Goal: Task Accomplishment & Management: Complete application form

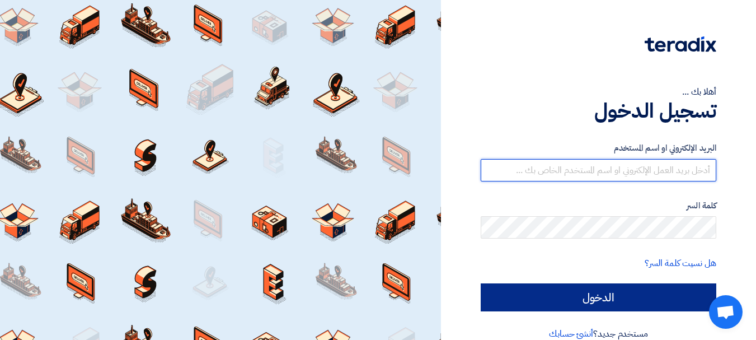
type input "[EMAIL_ADDRESS][DOMAIN_NAME]"
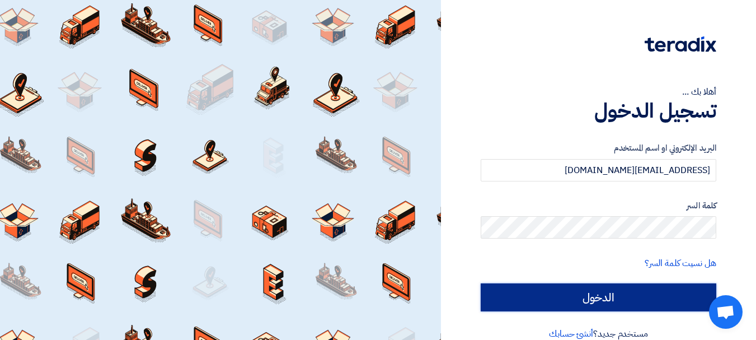
click at [584, 294] on input "الدخول" at bounding box center [599, 297] width 236 height 28
type input "Sign in"
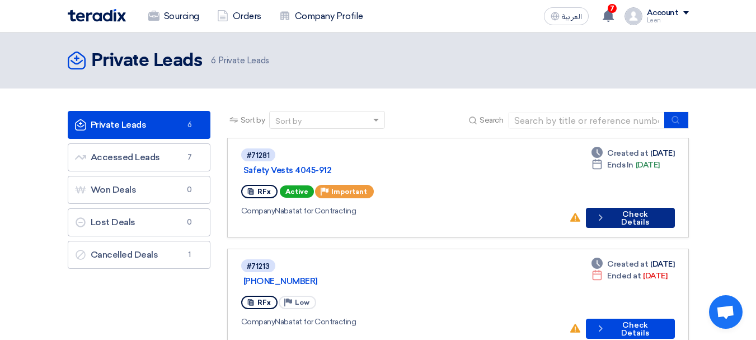
click at [623, 208] on button "Check details Check Details" at bounding box center [630, 218] width 89 height 20
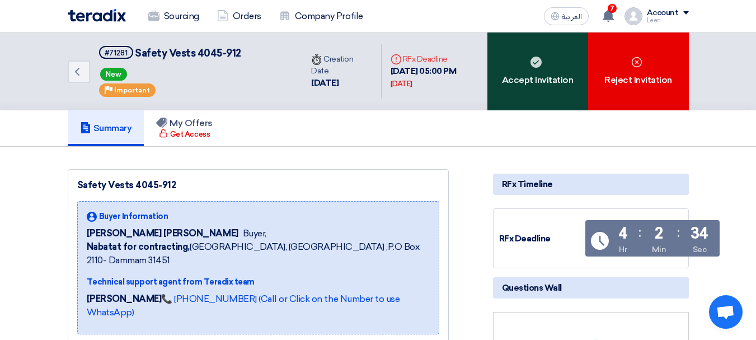
click at [545, 97] on div "Accept Invitation" at bounding box center [537, 71] width 101 height 78
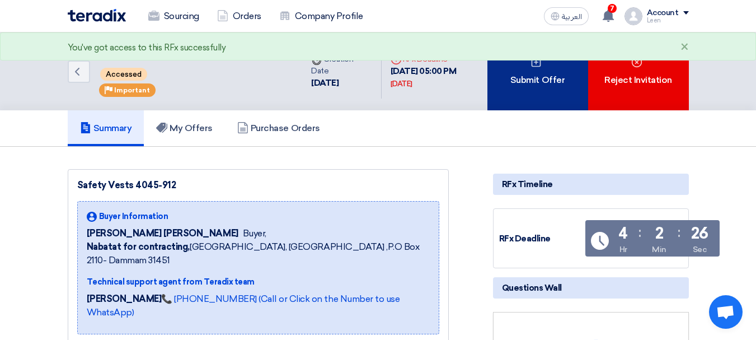
click at [556, 92] on div "Submit Offer" at bounding box center [537, 71] width 101 height 78
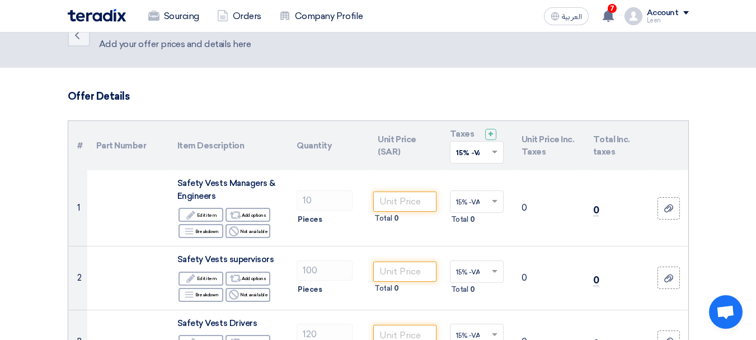
scroll to position [56, 0]
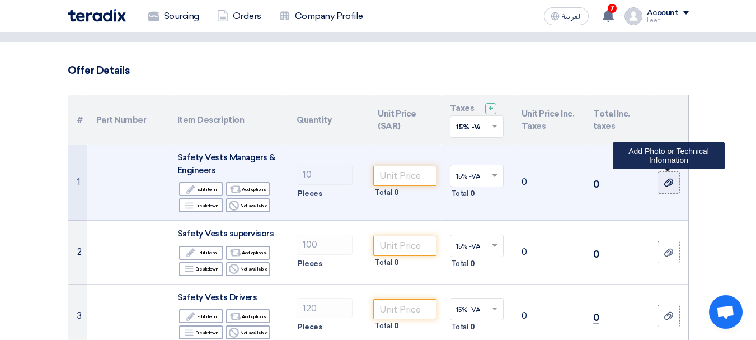
click at [665, 183] on use at bounding box center [668, 182] width 9 height 8
click at [0, 0] on input "file" at bounding box center [0, 0] width 0 height 0
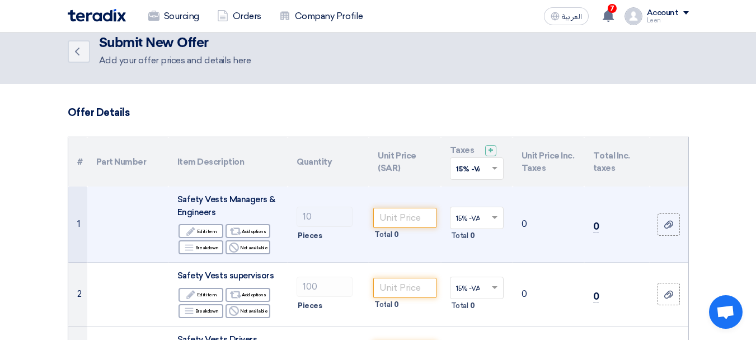
scroll to position [0, 0]
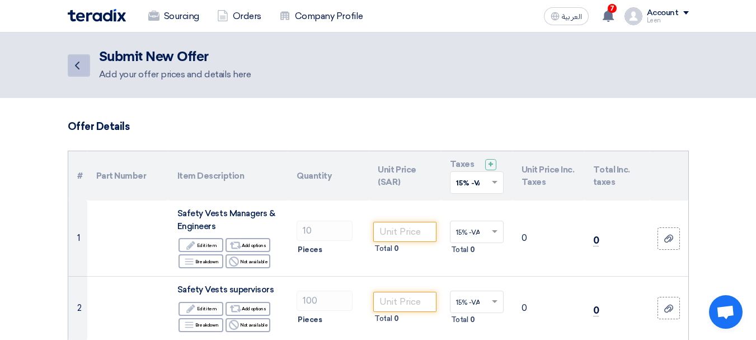
click at [69, 66] on link "Back" at bounding box center [79, 65] width 22 height 22
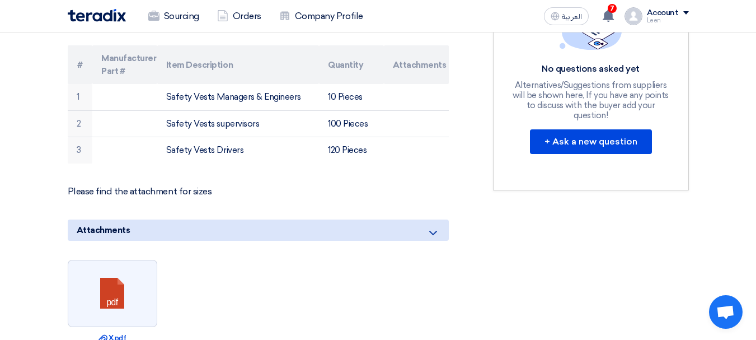
scroll to position [392, 0]
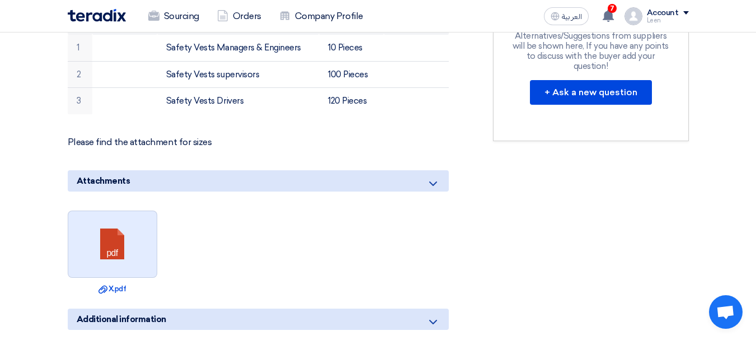
click at [143, 216] on link at bounding box center [113, 244] width 90 height 67
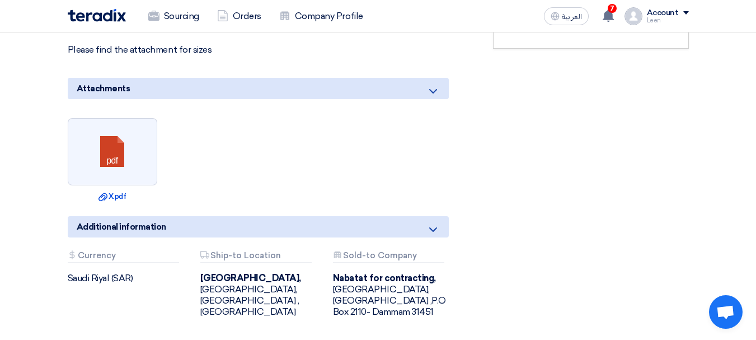
scroll to position [503, 0]
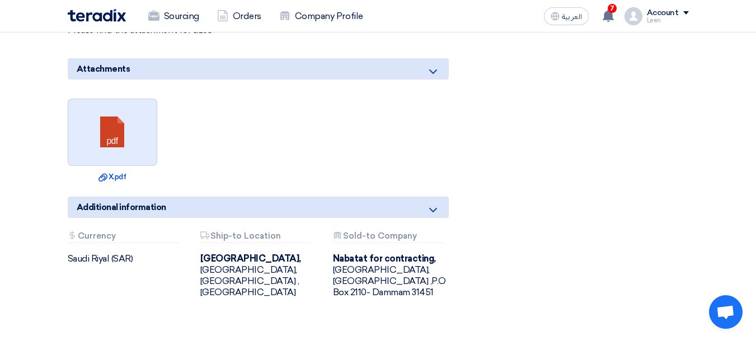
click at [133, 122] on link at bounding box center [113, 132] width 90 height 67
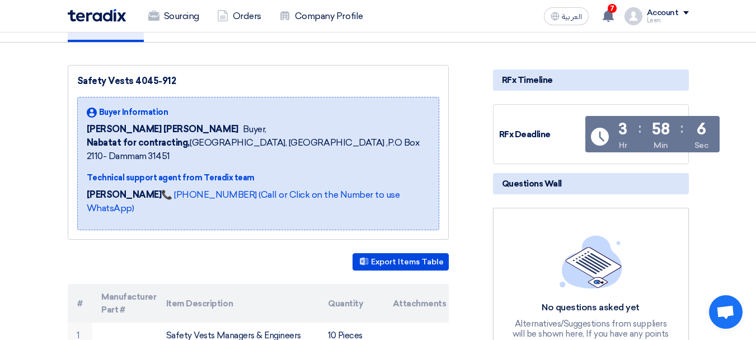
scroll to position [0, 0]
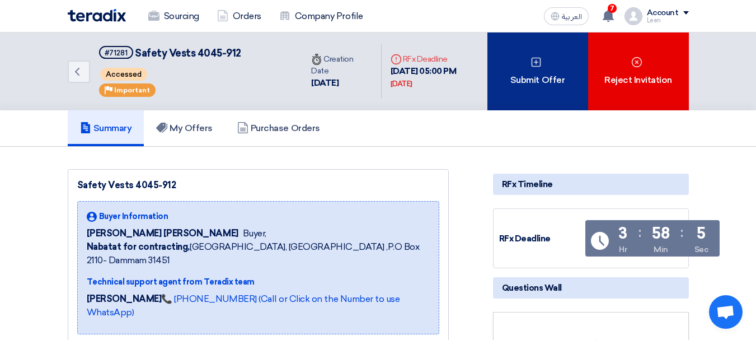
click at [566, 70] on div "Submit Offer" at bounding box center [537, 71] width 101 height 78
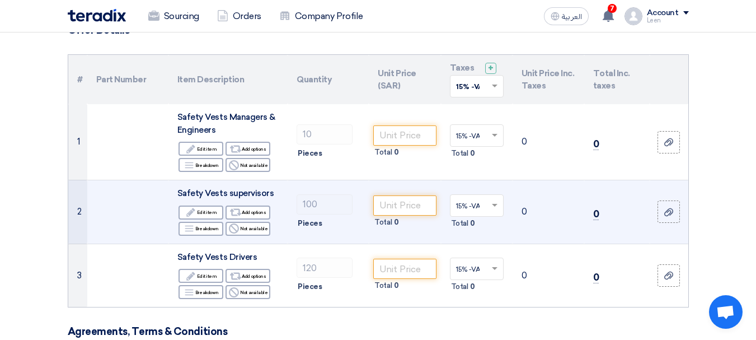
scroll to position [168, 0]
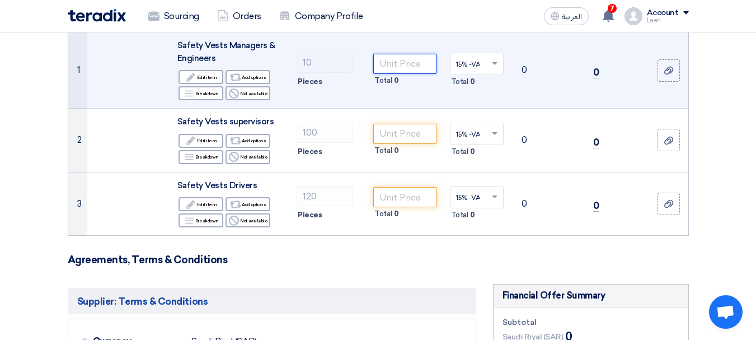
click at [422, 64] on input "number" at bounding box center [404, 64] width 63 height 20
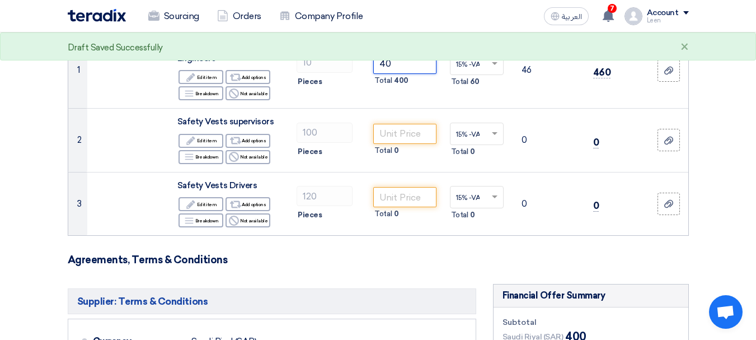
type input "40"
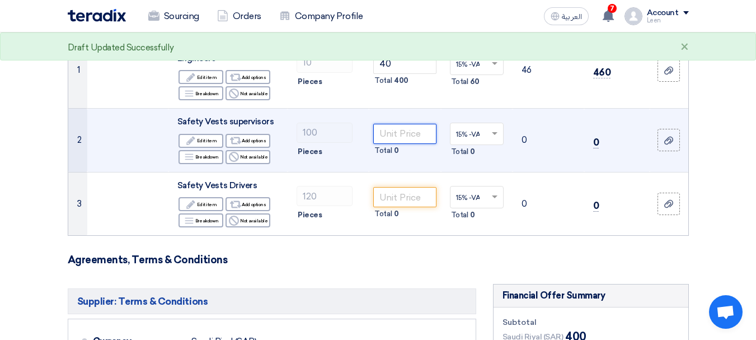
click at [411, 133] on input "number" at bounding box center [404, 134] width 63 height 20
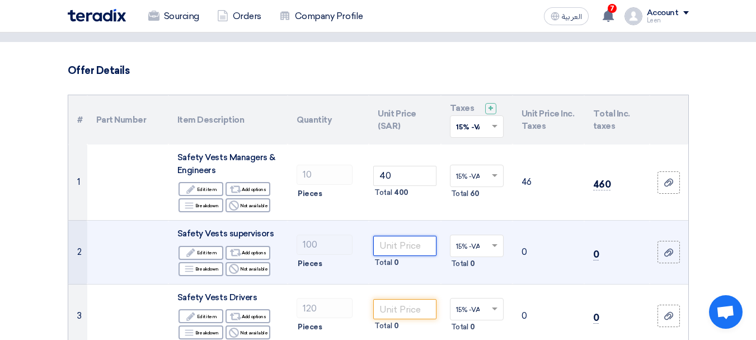
scroll to position [112, 0]
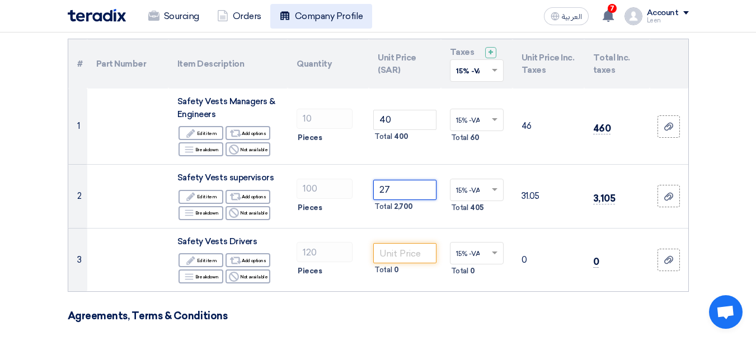
type input "27"
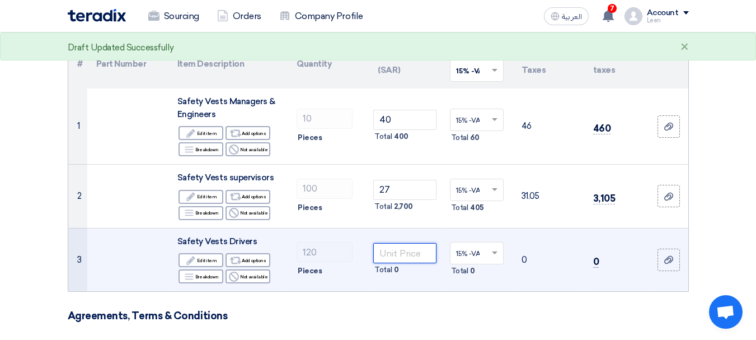
click at [409, 257] on input "number" at bounding box center [404, 253] width 63 height 20
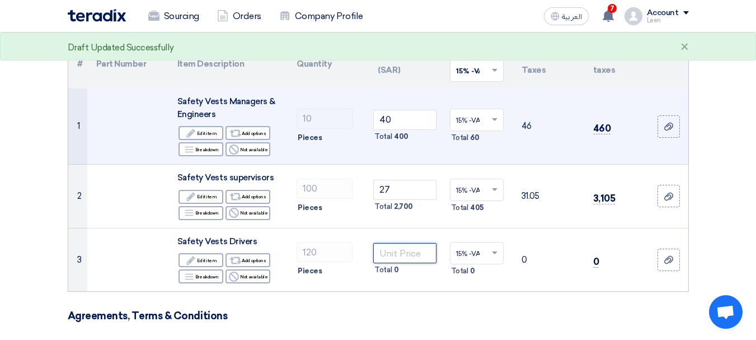
type input "0"
type input "20"
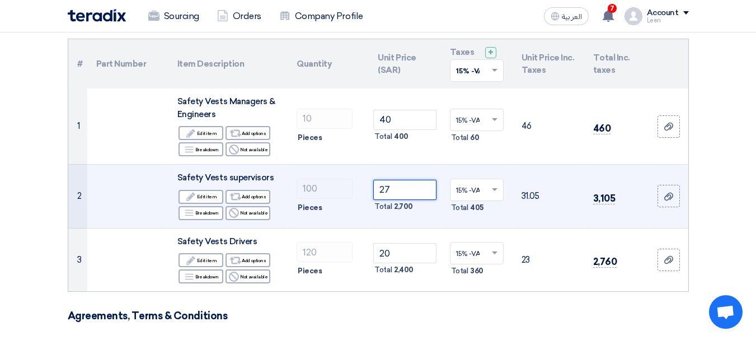
click at [396, 188] on input "27" at bounding box center [404, 190] width 63 height 20
type input "25"
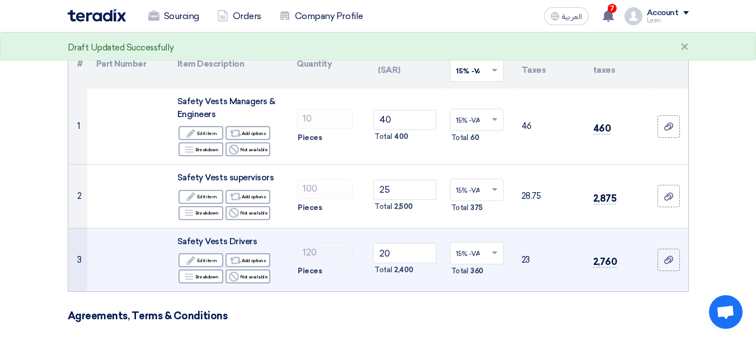
click at [483, 279] on td "15% -VAT × Total 360" at bounding box center [477, 259] width 72 height 63
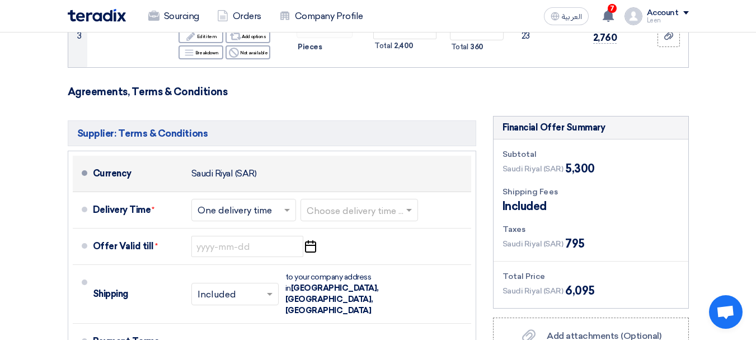
scroll to position [392, 0]
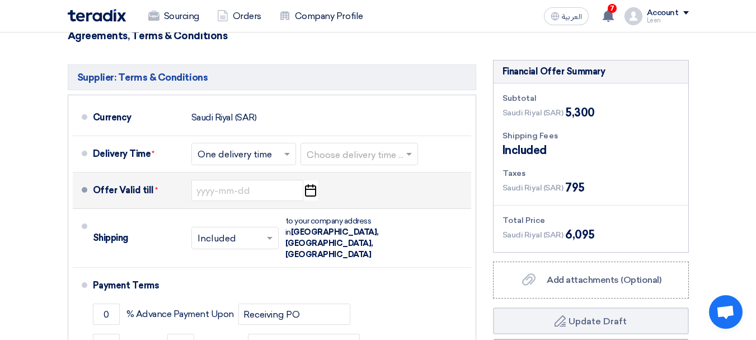
click at [310, 195] on icon "Pick a date" at bounding box center [310, 190] width 15 height 20
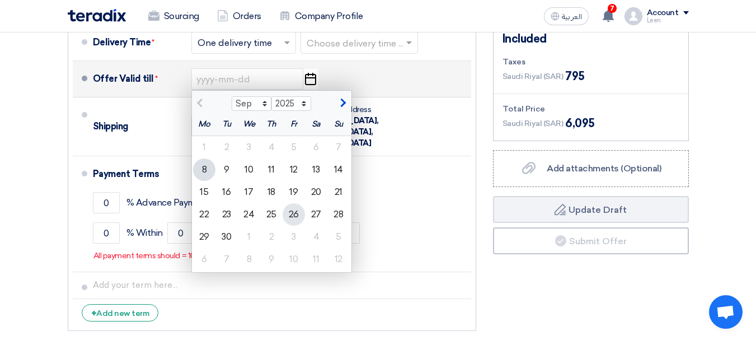
scroll to position [503, 0]
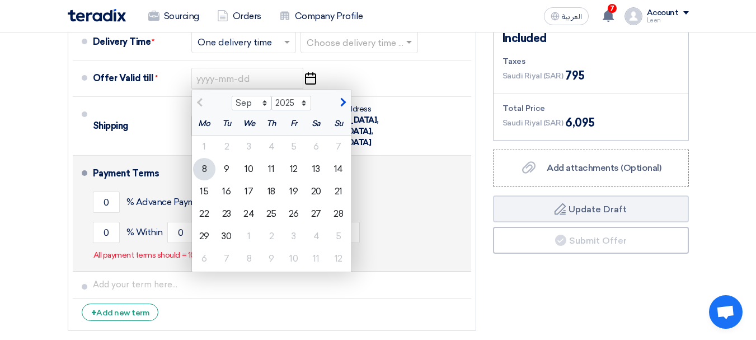
drag, startPoint x: 229, startPoint y: 233, endPoint x: 236, endPoint y: 227, distance: 8.7
click at [229, 233] on div "30" at bounding box center [226, 236] width 22 height 22
type input "[DATE]"
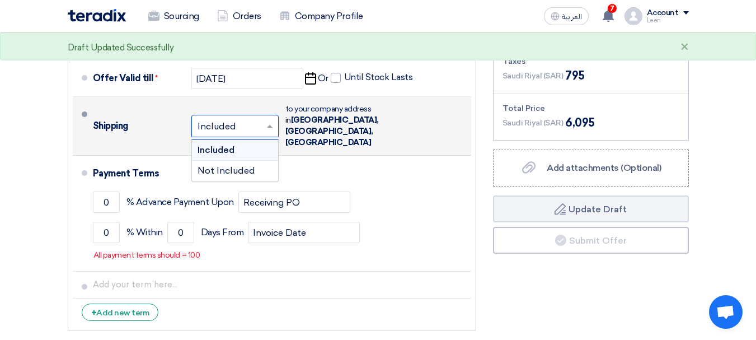
click at [271, 120] on span at bounding box center [271, 125] width 14 height 11
click at [231, 165] on span "Not Included" at bounding box center [226, 170] width 58 height 11
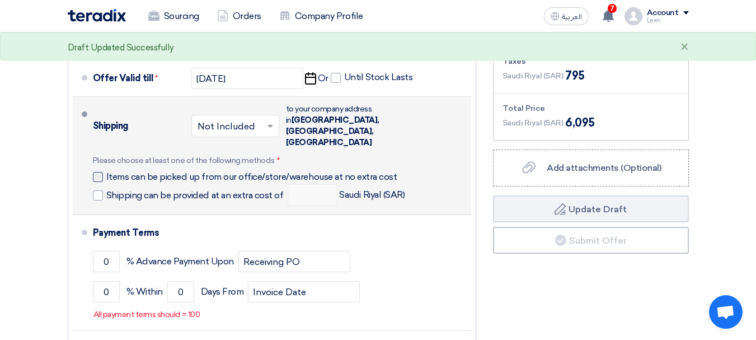
click at [95, 172] on div at bounding box center [98, 177] width 10 height 10
click at [106, 171] on input "Items can be picked up from our office/store/warehouse at no extra cost" at bounding box center [254, 181] width 296 height 21
checkbox input "true"
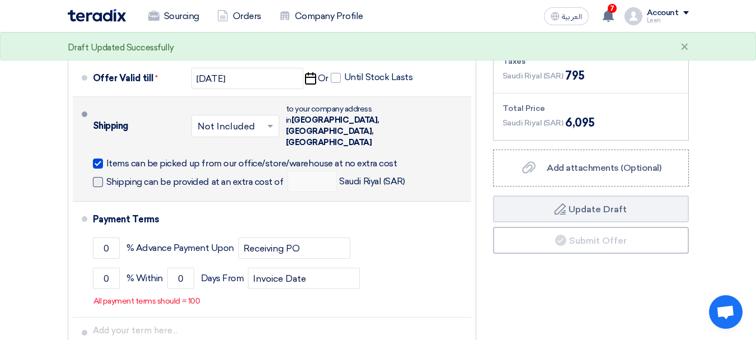
click at [100, 177] on span at bounding box center [98, 182] width 10 height 10
click at [106, 176] on input "Shipping can be provided at an extra cost of" at bounding box center [196, 186] width 180 height 21
checkbox input "true"
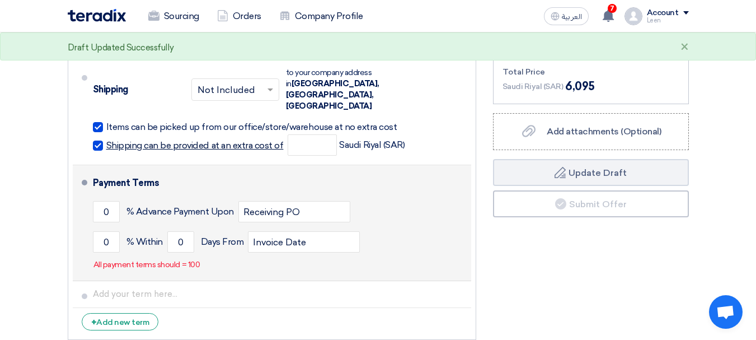
scroll to position [559, 0]
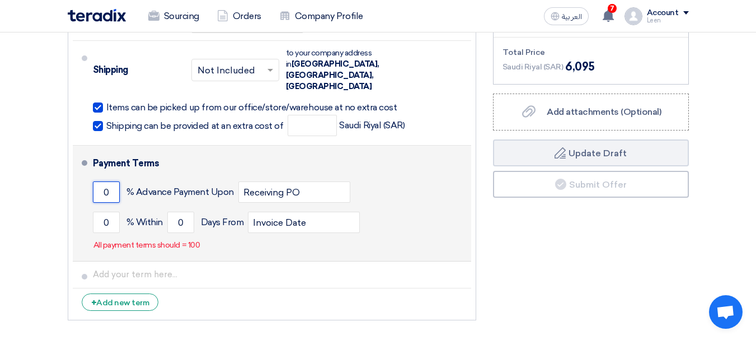
click at [107, 181] on input "0" at bounding box center [106, 191] width 27 height 21
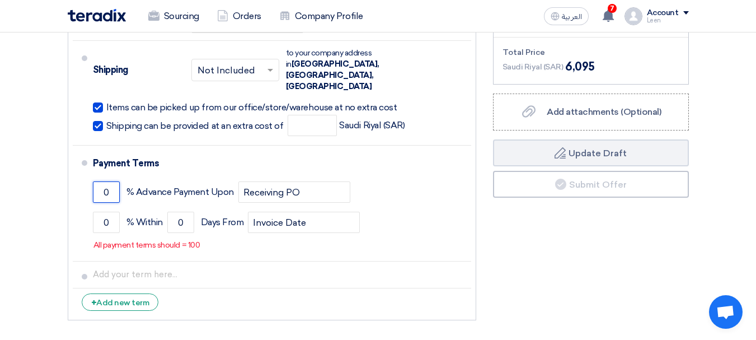
drag, startPoint x: 114, startPoint y: 167, endPoint x: 65, endPoint y: 161, distance: 49.1
click at [66, 162] on div "Supplier: Terms & Conditions Currency [GEOGRAPHIC_DATA] (SAR) Delivery Time * C…" at bounding box center [271, 109] width 425 height 434
type input "50"
click at [493, 139] on button "Draft Update Draft" at bounding box center [591, 152] width 196 height 27
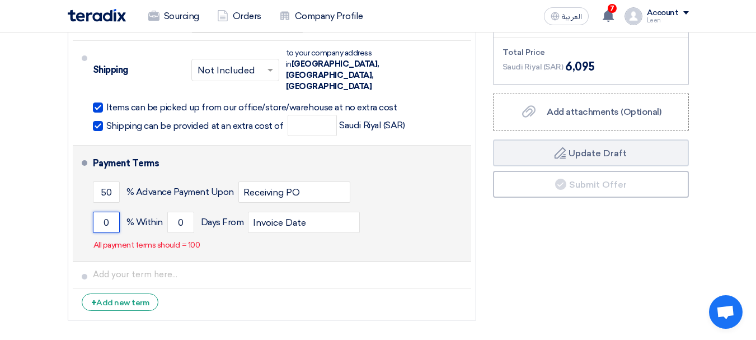
click at [115, 211] on input "0" at bounding box center [106, 221] width 27 height 21
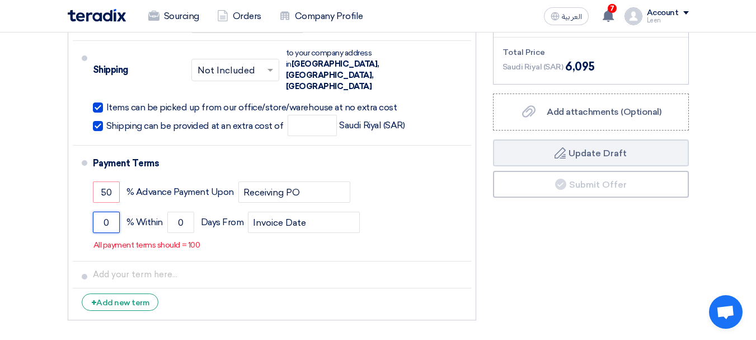
drag, startPoint x: 115, startPoint y: 203, endPoint x: 64, endPoint y: 204, distance: 50.4
click at [64, 205] on div "Supplier: Terms & Conditions Currency [GEOGRAPHIC_DATA] (SAR) Delivery Time * C…" at bounding box center [271, 109] width 425 height 434
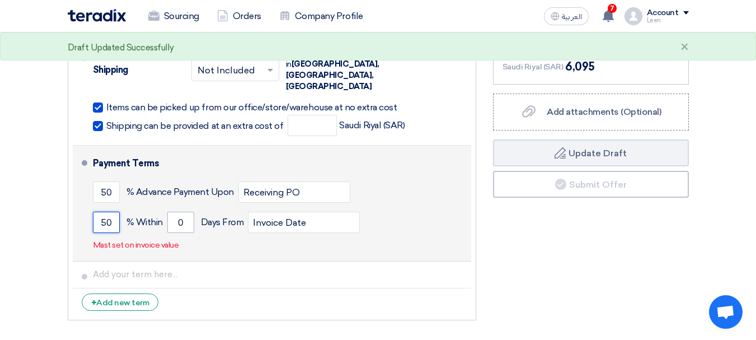
type input "50"
click at [184, 211] on input "0" at bounding box center [180, 221] width 27 height 21
drag, startPoint x: 184, startPoint y: 201, endPoint x: 129, endPoint y: 199, distance: 54.9
click at [129, 207] on div "50 % [DATE] From Invoice Date" at bounding box center [280, 222] width 374 height 30
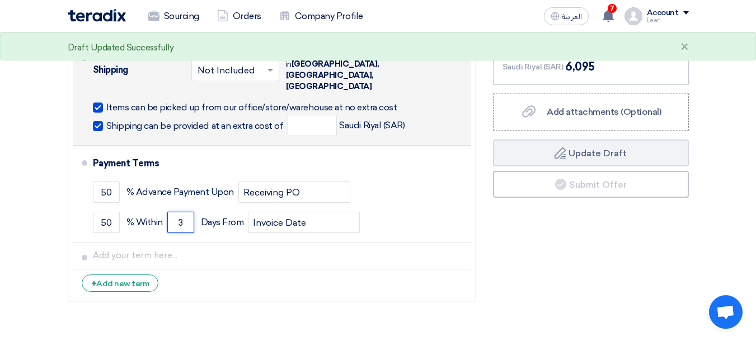
type input "3"
click at [493, 139] on button "Draft Update Draft" at bounding box center [591, 152] width 196 height 27
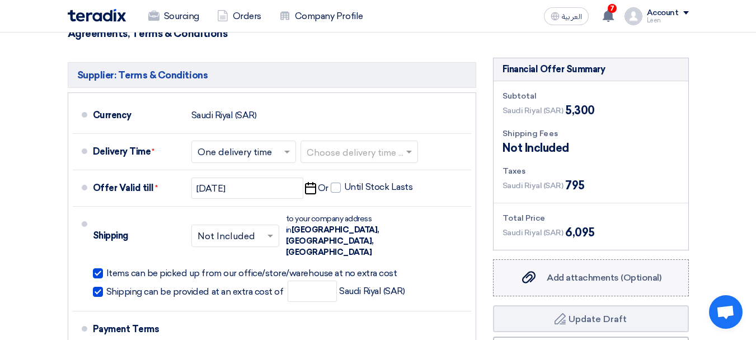
scroll to position [448, 0]
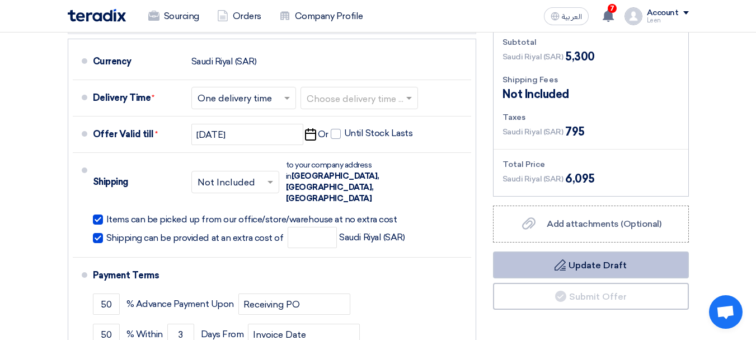
click at [566, 265] on button "Draft Update Draft" at bounding box center [591, 264] width 196 height 27
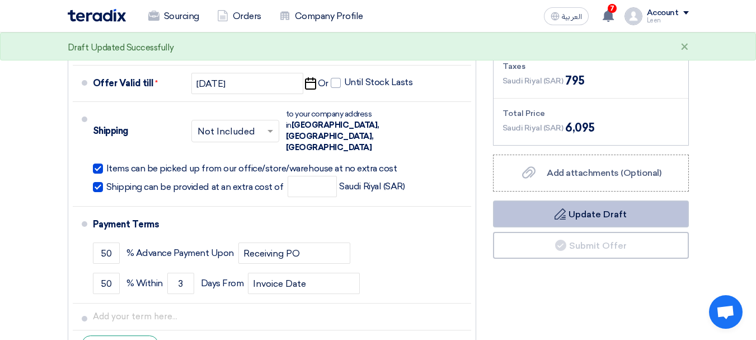
scroll to position [559, 0]
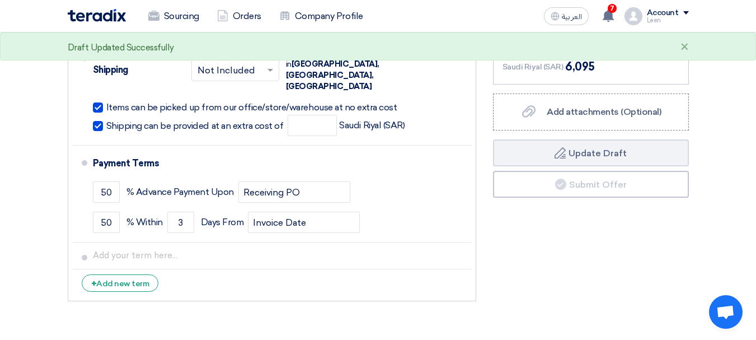
click at [599, 235] on div "Financial Offer Summary Subtotal [GEOGRAPHIC_DATA] (SAR) 5,300 Shipping Fees" at bounding box center [590, 99] width 213 height 415
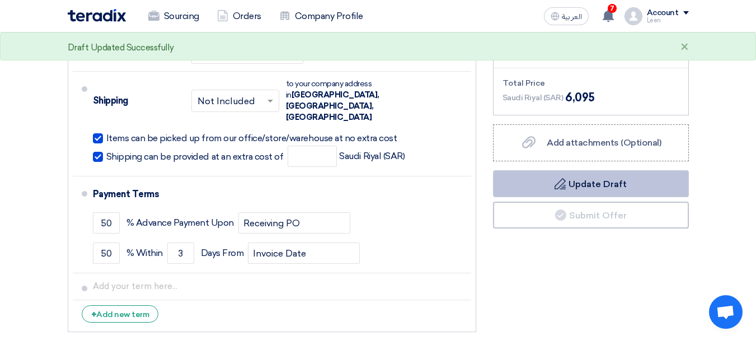
scroll to position [503, 0]
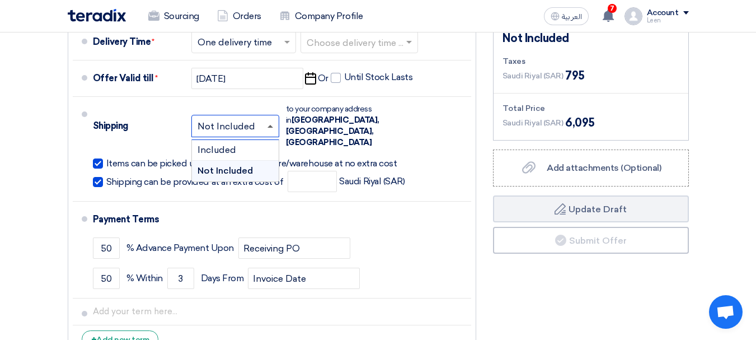
click at [270, 125] on span at bounding box center [270, 126] width 6 height 3
click at [240, 165] on span "Not Included" at bounding box center [224, 170] width 55 height 11
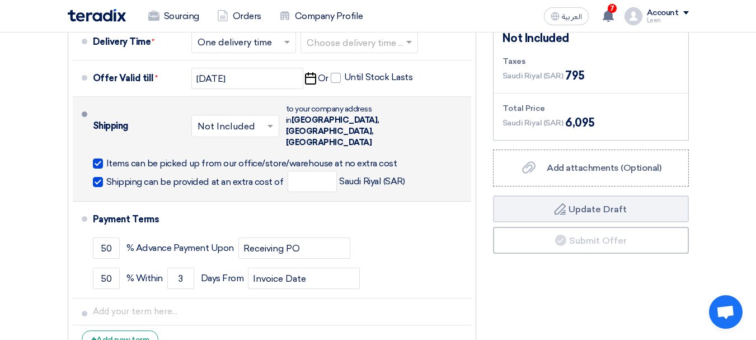
drag, startPoint x: 97, startPoint y: 161, endPoint x: 88, endPoint y: 164, distance: 9.3
click at [97, 177] on span at bounding box center [98, 182] width 10 height 10
click at [106, 176] on input "Shipping can be provided at an extra cost of" at bounding box center [196, 186] width 180 height 21
checkbox input "false"
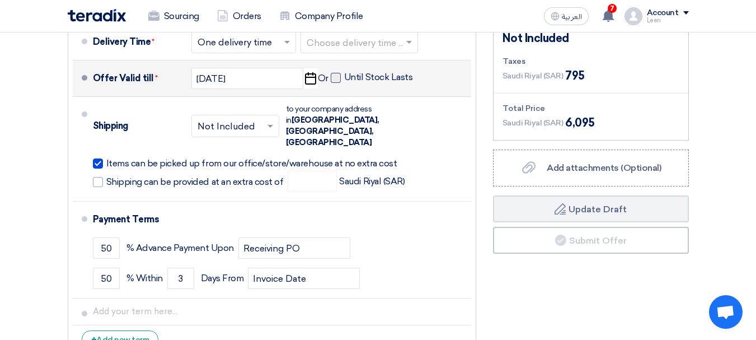
click at [335, 76] on span at bounding box center [336, 78] width 10 height 10
click at [344, 76] on input "Until Stock Lasts" at bounding box center [379, 82] width 71 height 21
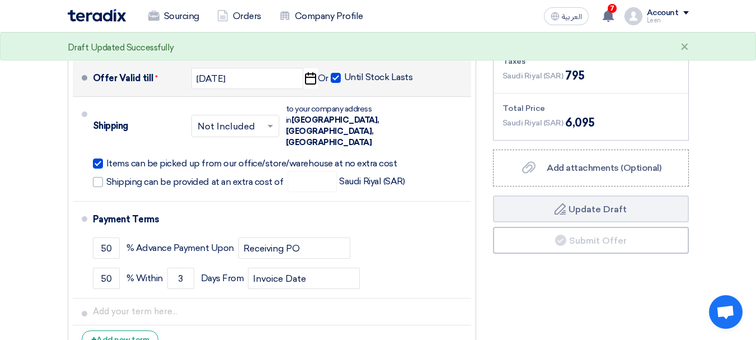
click at [332, 78] on span at bounding box center [336, 78] width 10 height 10
click at [344, 78] on input "Until Stock Lasts" at bounding box center [379, 82] width 71 height 21
checkbox input "false"
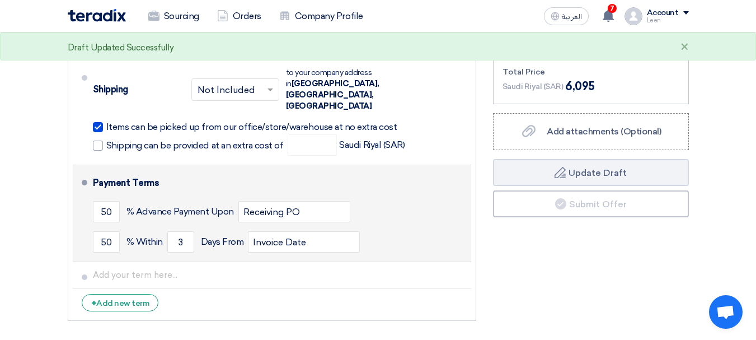
scroll to position [559, 0]
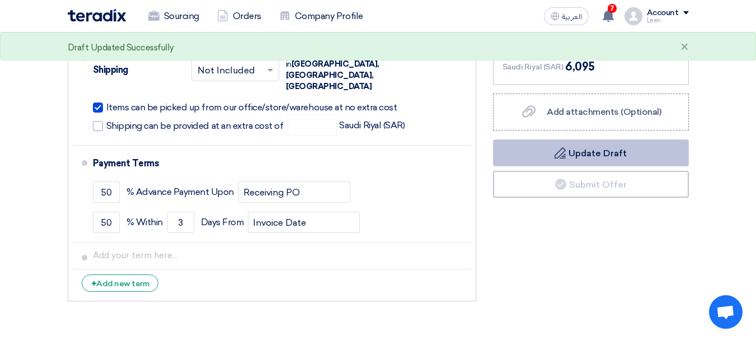
click at [606, 161] on button "Draft Update Draft" at bounding box center [591, 152] width 196 height 27
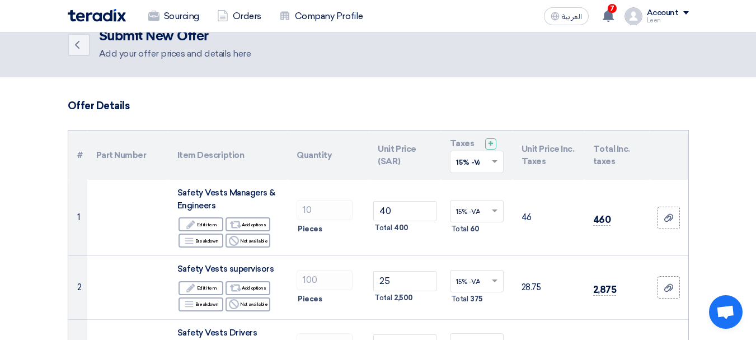
scroll to position [0, 0]
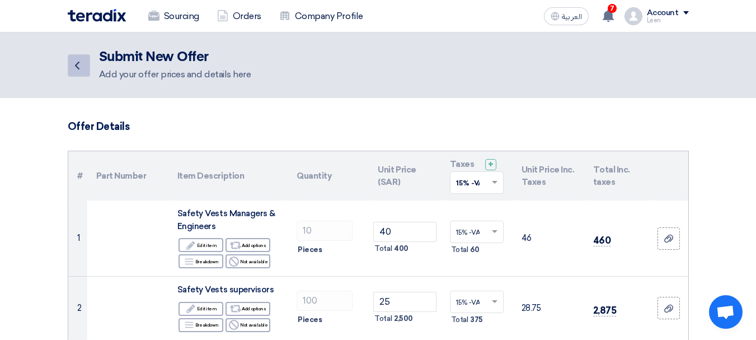
click at [79, 69] on icon "Back" at bounding box center [76, 65] width 13 height 13
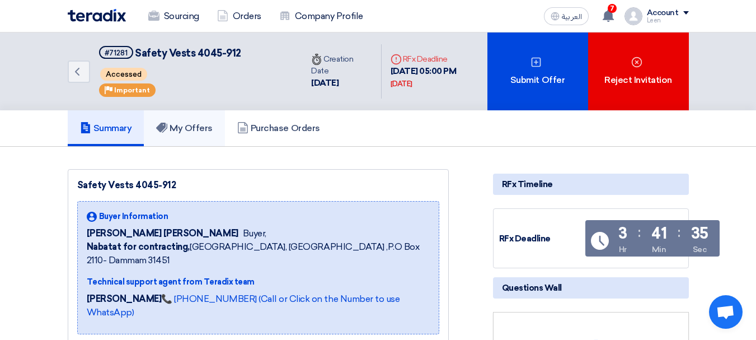
click at [207, 125] on h5 "My Offers" at bounding box center [184, 128] width 57 height 11
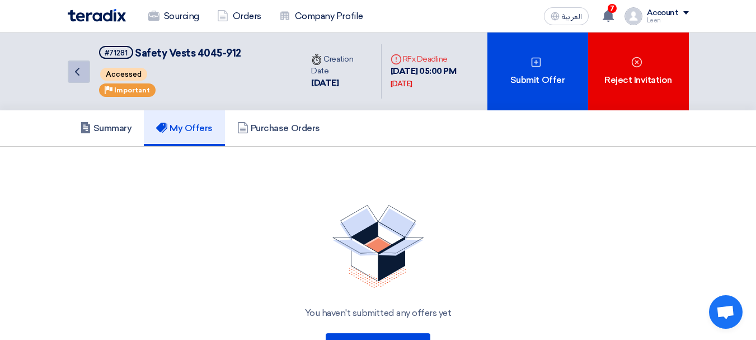
click at [79, 67] on icon "Back" at bounding box center [76, 71] width 13 height 13
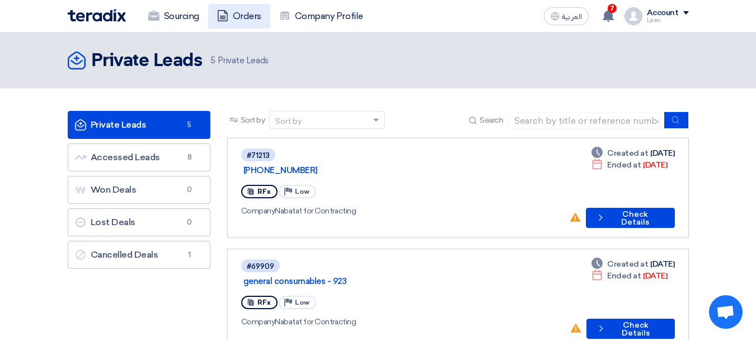
click at [245, 15] on link "Orders" at bounding box center [239, 16] width 62 height 25
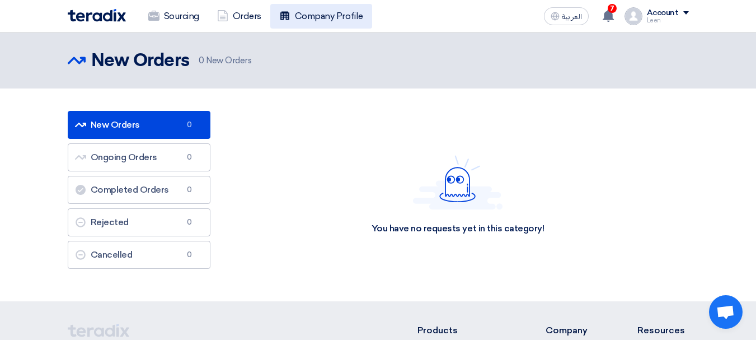
click at [328, 16] on link "Company Profile" at bounding box center [321, 16] width 102 height 25
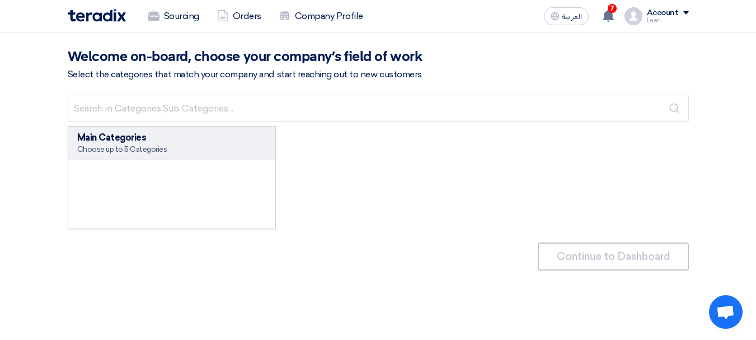
click at [173, 29] on div "Sourcing Orders Company Profile العربية ع 7 New request received, check details…" at bounding box center [378, 16] width 638 height 32
click at [182, 19] on link "Sourcing" at bounding box center [173, 16] width 69 height 25
